Goal: Information Seeking & Learning: Learn about a topic

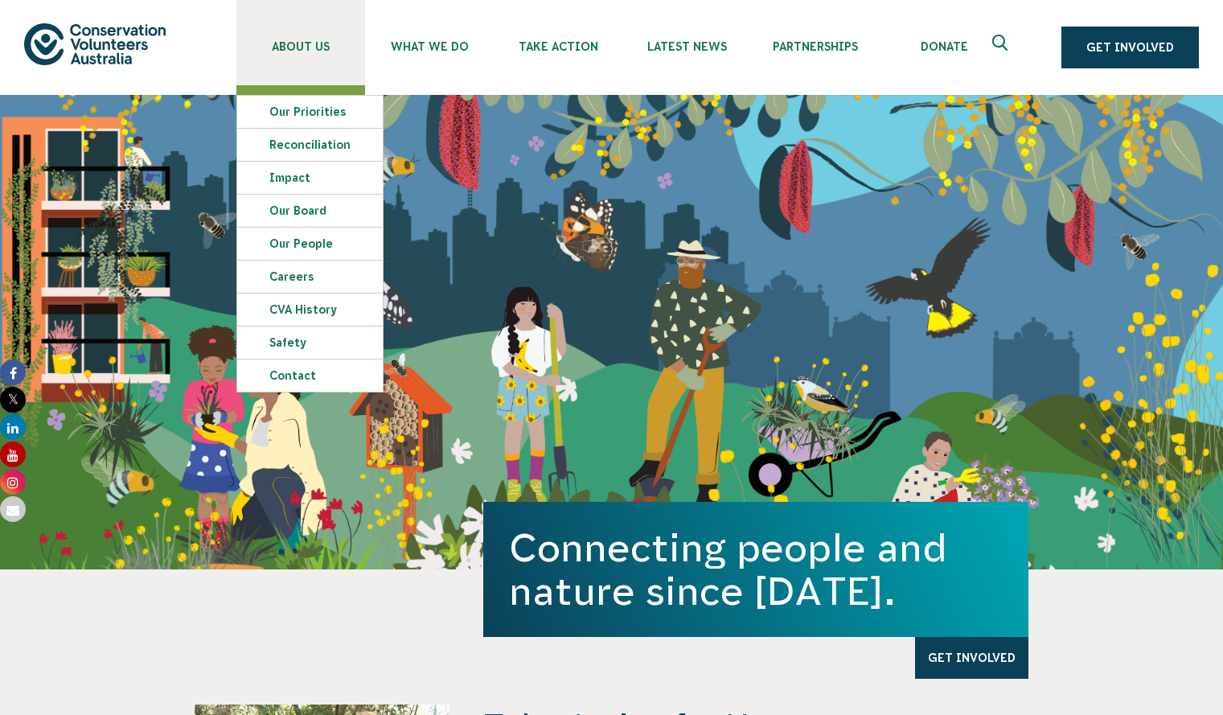
click at [297, 43] on span "About Us" at bounding box center [300, 46] width 129 height 13
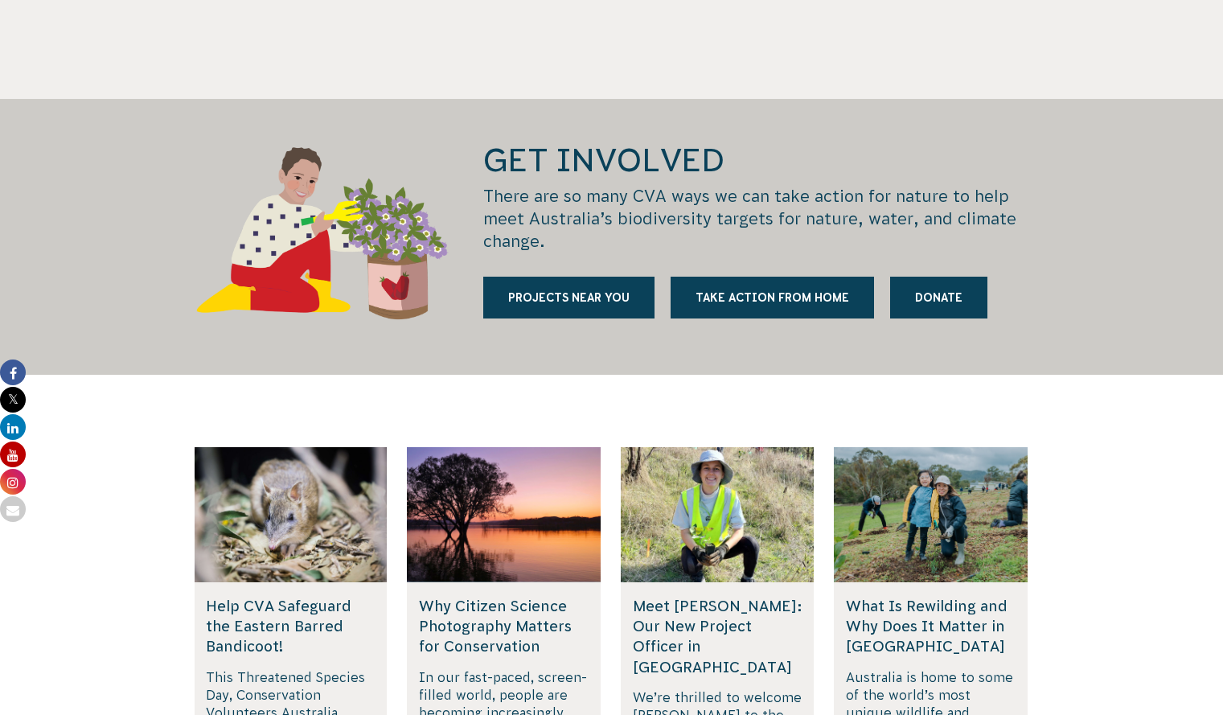
scroll to position [2077, 0]
click at [880, 668] on p "Australia is home to some of the world’s most unique wildlife and ecosystems...." at bounding box center [931, 714] width 170 height 93
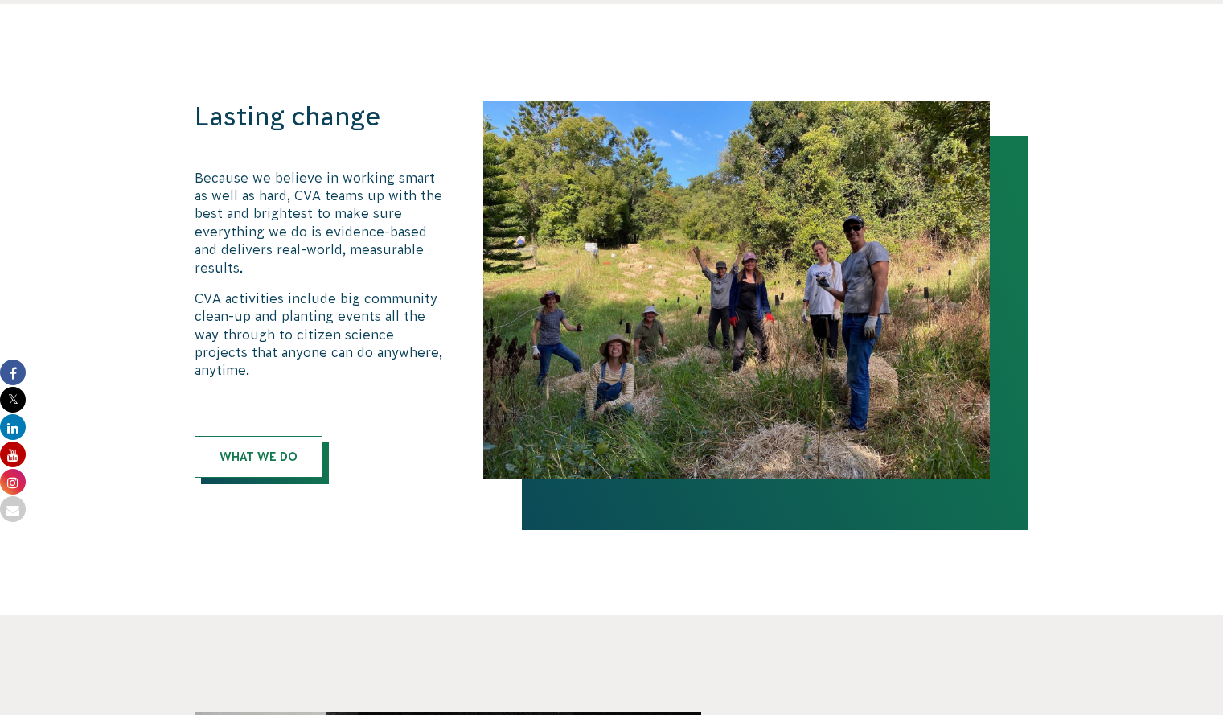
scroll to position [918, 0]
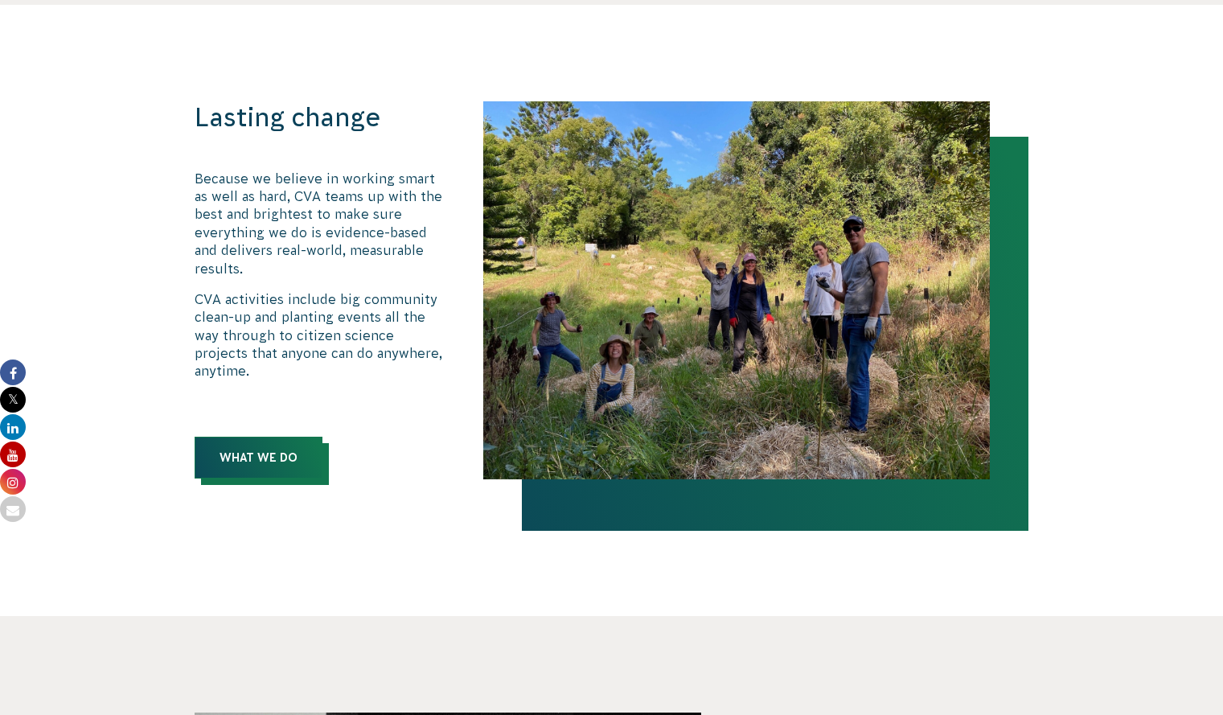
click at [293, 437] on link "What We Do" at bounding box center [259, 458] width 128 height 42
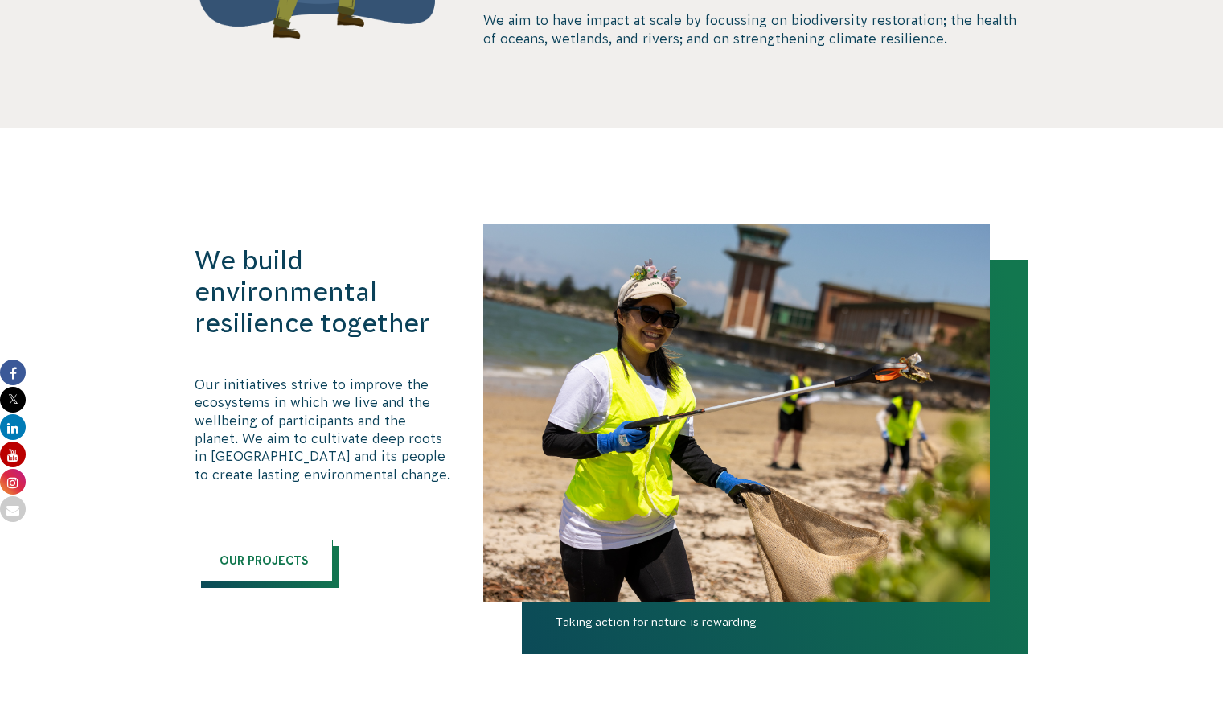
scroll to position [730, 0]
click at [293, 409] on p "Our initiatives strive to improve the ecosystems in which we live and the wellb…" at bounding box center [323, 429] width 256 height 108
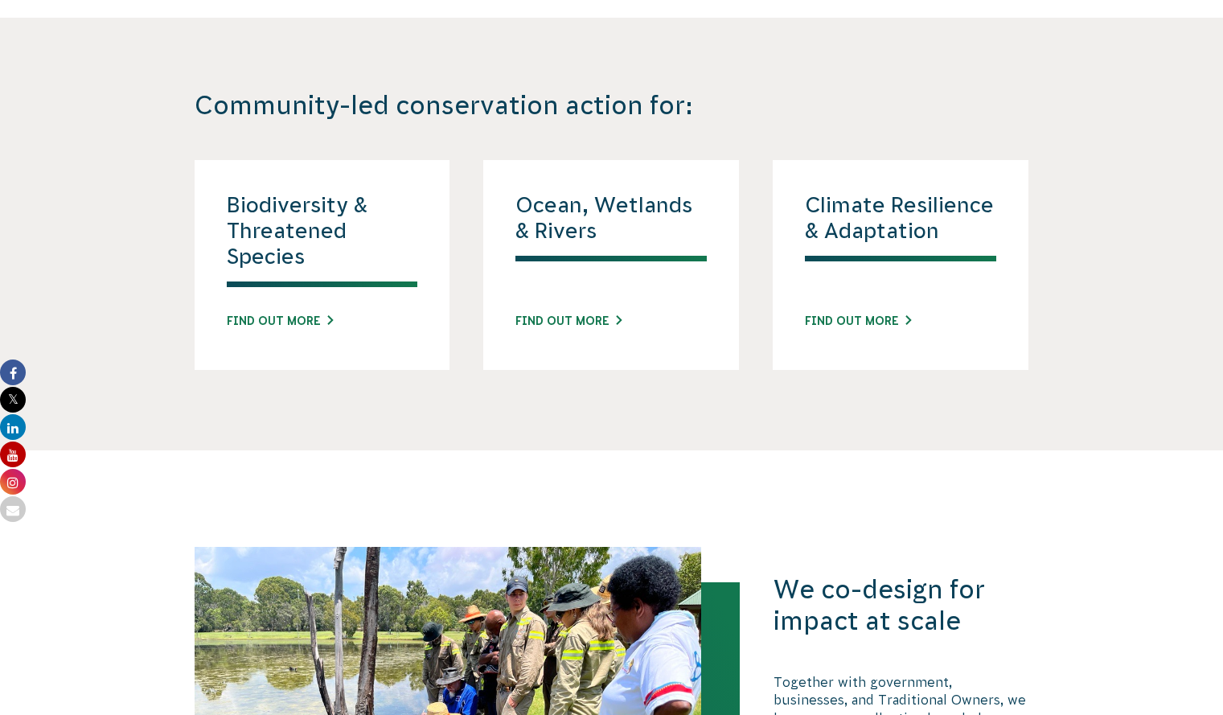
scroll to position [1453, 0]
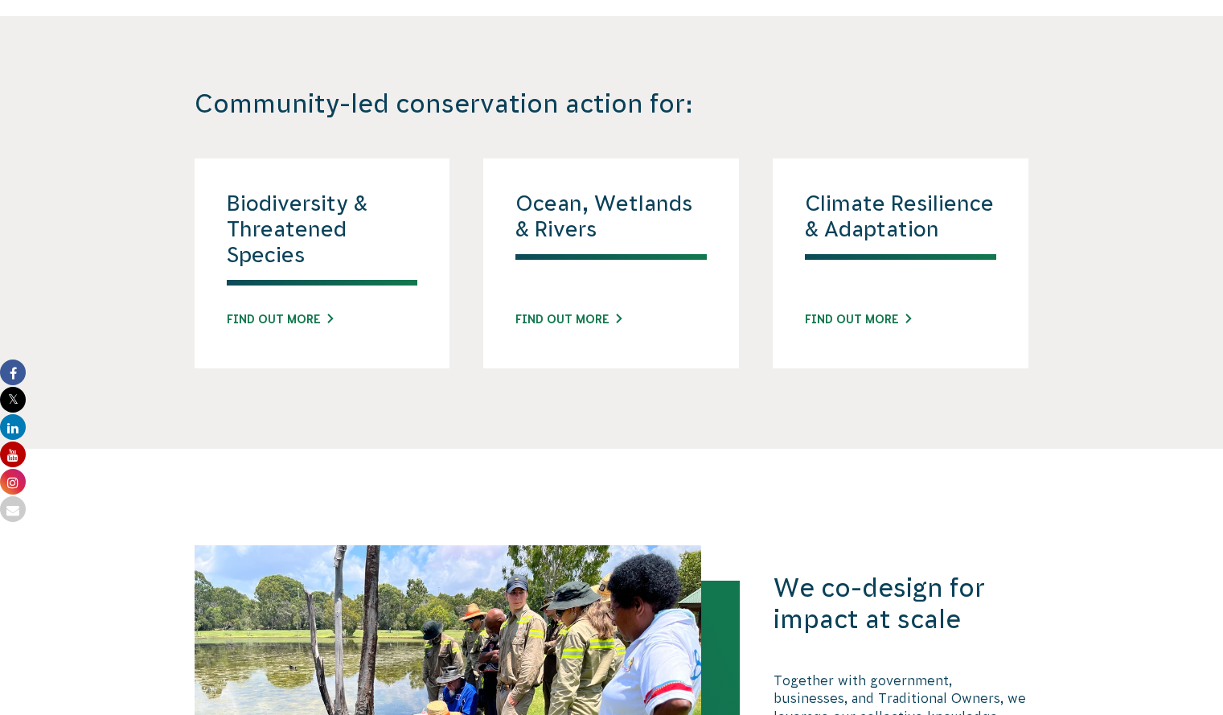
click at [566, 217] on h4 "Ocean, Wetlands & Rivers" at bounding box center [611, 225] width 191 height 69
click at [574, 322] on link "Find out more" at bounding box center [569, 319] width 106 height 17
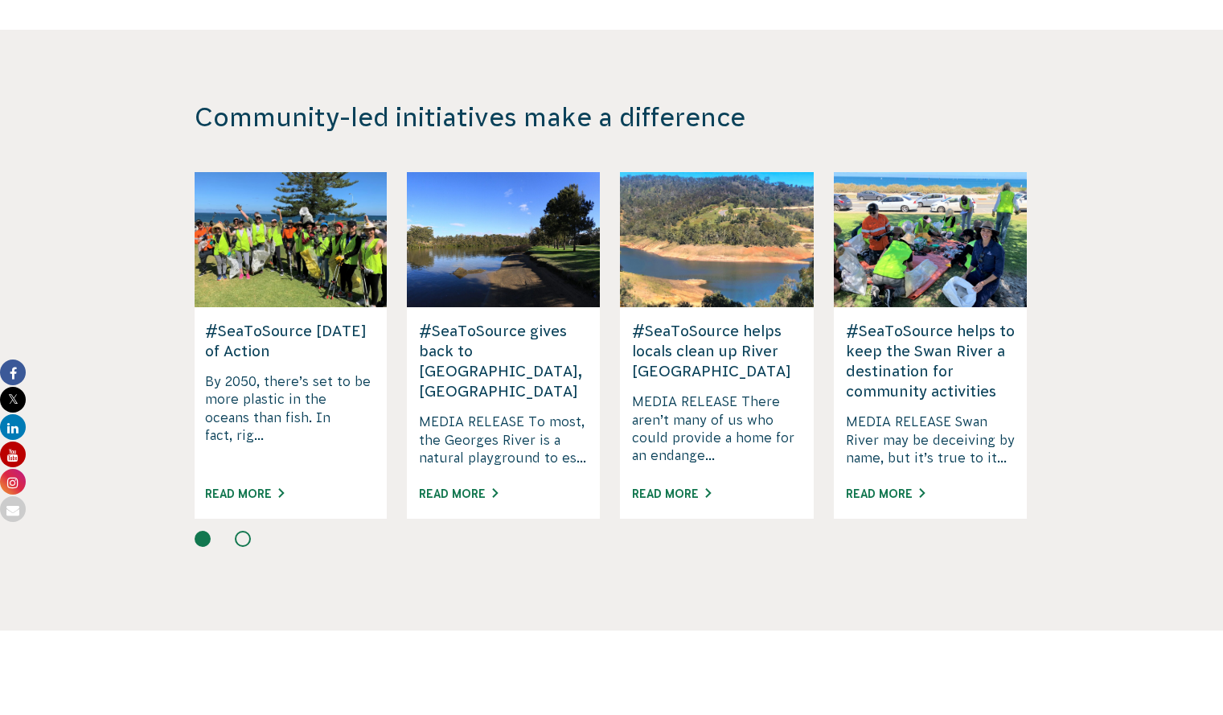
scroll to position [2473, 0]
